Goal: Task Accomplishment & Management: Manage account settings

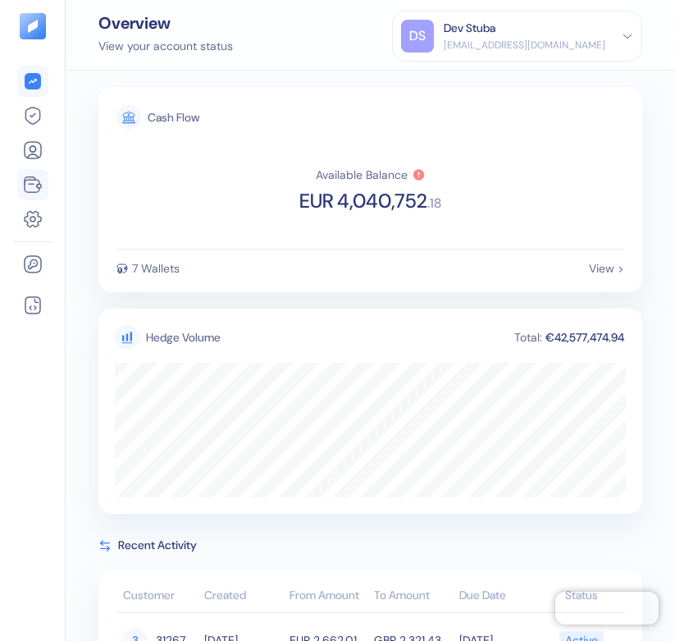
click at [31, 184] on icon at bounding box center [30, 180] width 11 height 7
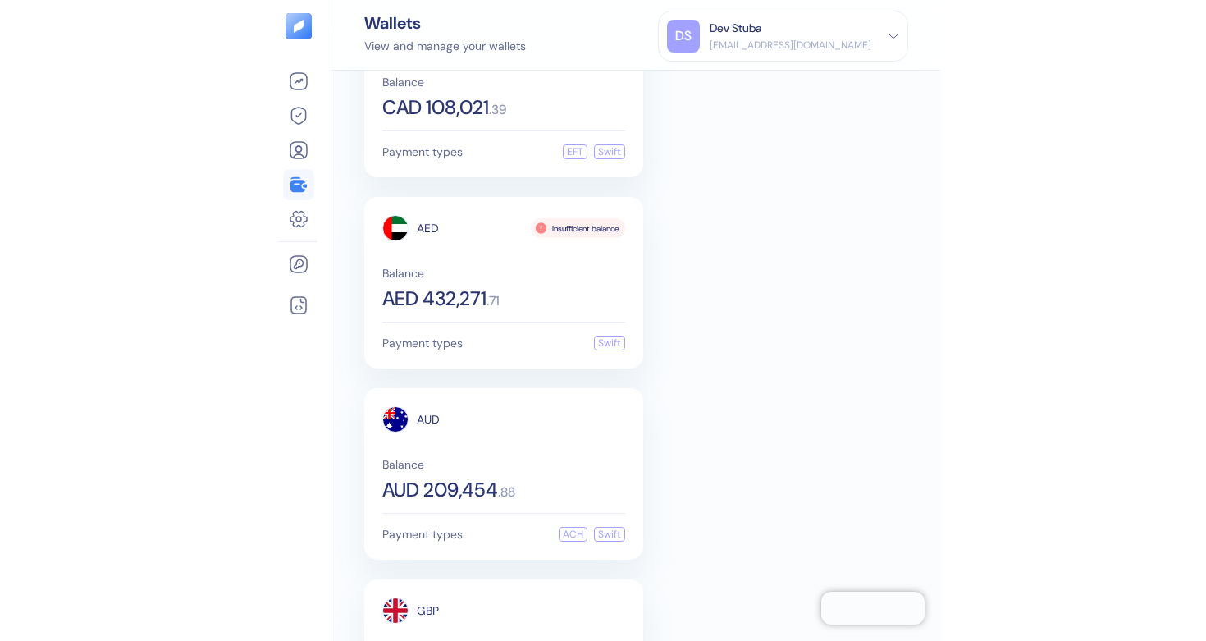
scroll to position [781, 0]
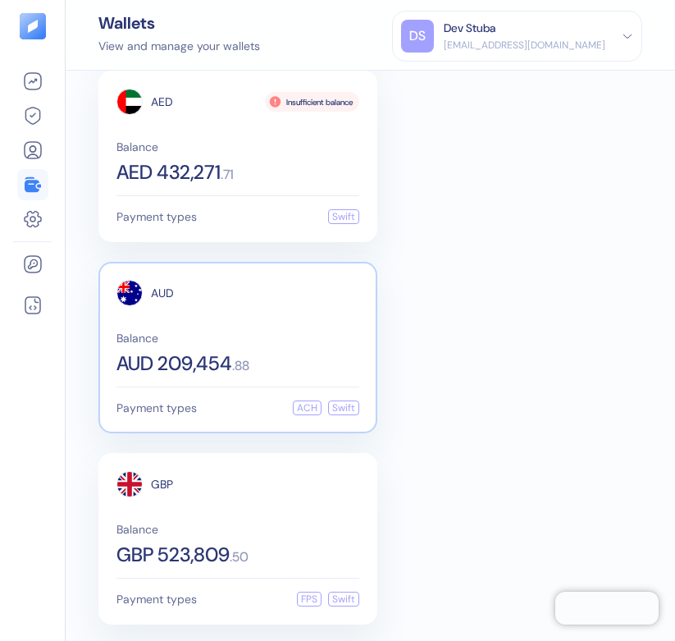
click at [233, 304] on div "AUD" at bounding box center [237, 293] width 243 height 26
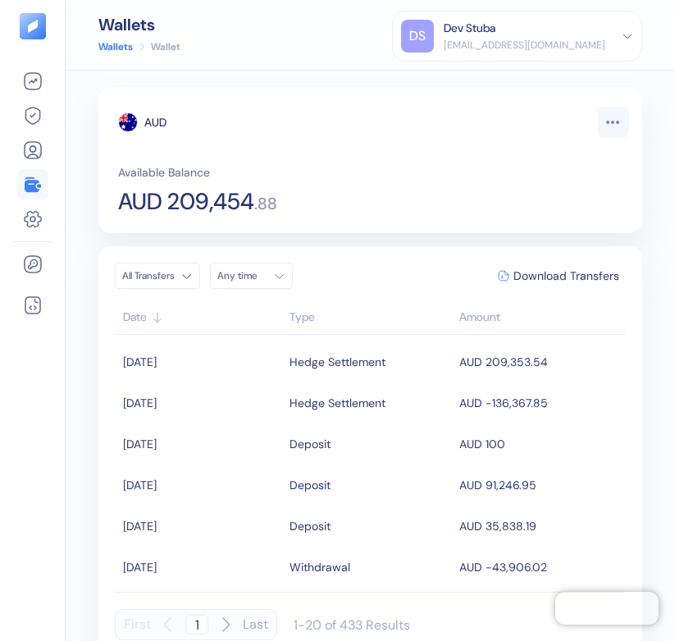
click at [616, 117] on html "Pingdom Check: App Online Wallets Wallets Wallet DS Dev Stuba [EMAIL_ADDRESS][D…" at bounding box center [337, 320] width 675 height 641
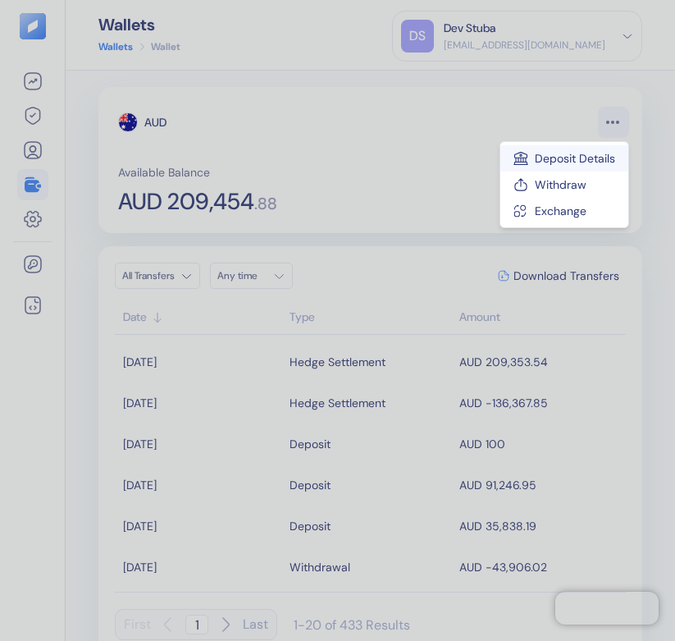
click at [586, 158] on div "Deposit Details" at bounding box center [564, 158] width 128 height 26
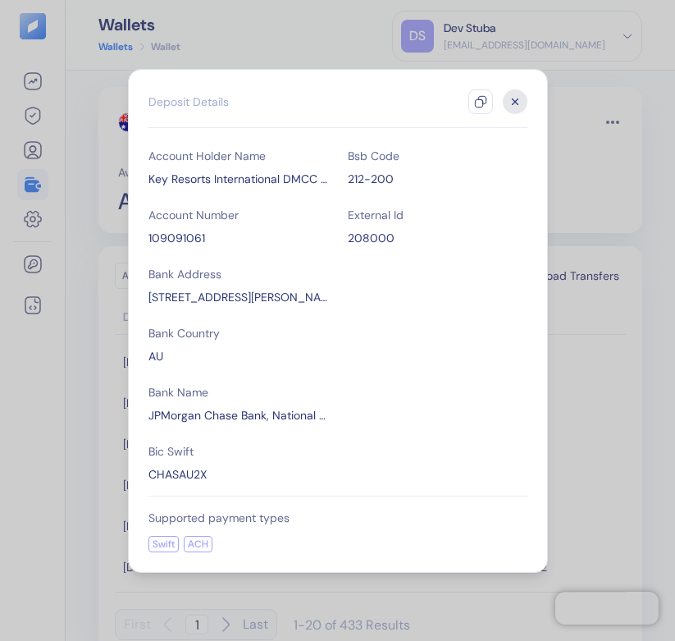
click at [324, 180] on div "Key Resorts International DMCC TransferMate" at bounding box center [238, 179] width 180 height 16
click at [313, 179] on div "Key Resorts International DMCC TransferMate" at bounding box center [238, 179] width 180 height 16
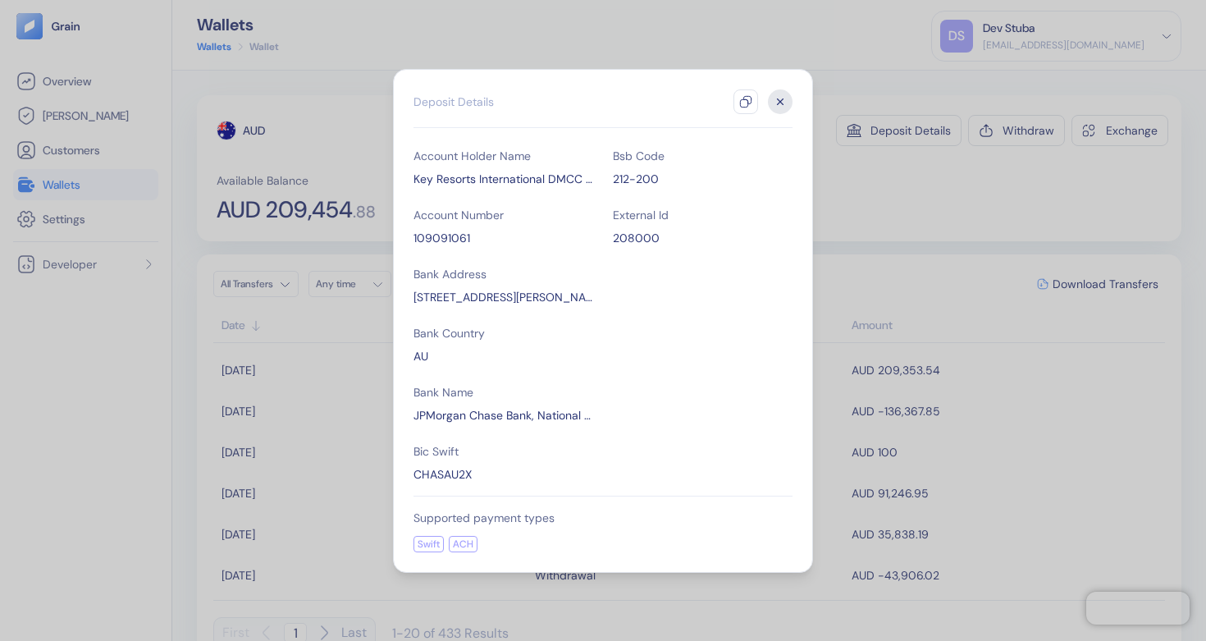
click at [669, 259] on div "Account Holder Name Key Resorts International DMCC TransferMate Account Number …" at bounding box center [602, 315] width 379 height 335
click at [674, 98] on icon "button" at bounding box center [780, 101] width 25 height 25
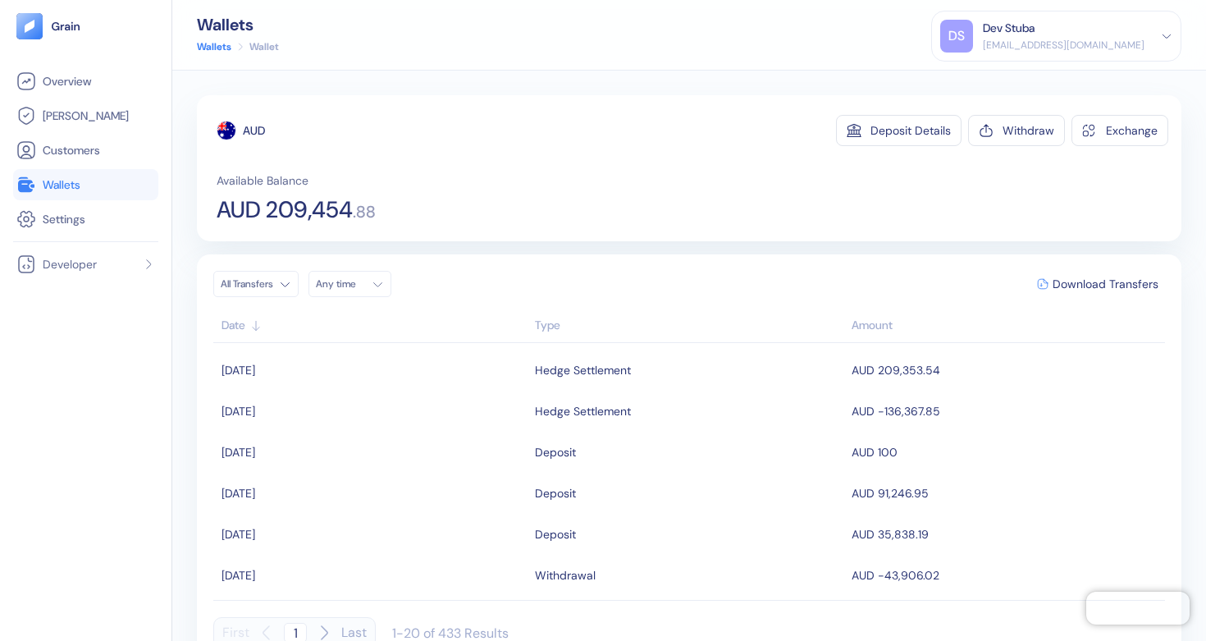
click at [674, 30] on div "Dev Stuba" at bounding box center [1064, 28] width 162 height 17
click at [674, 84] on div "Sign Out" at bounding box center [983, 81] width 45 height 17
